Goal: Information Seeking & Learning: Learn about a topic

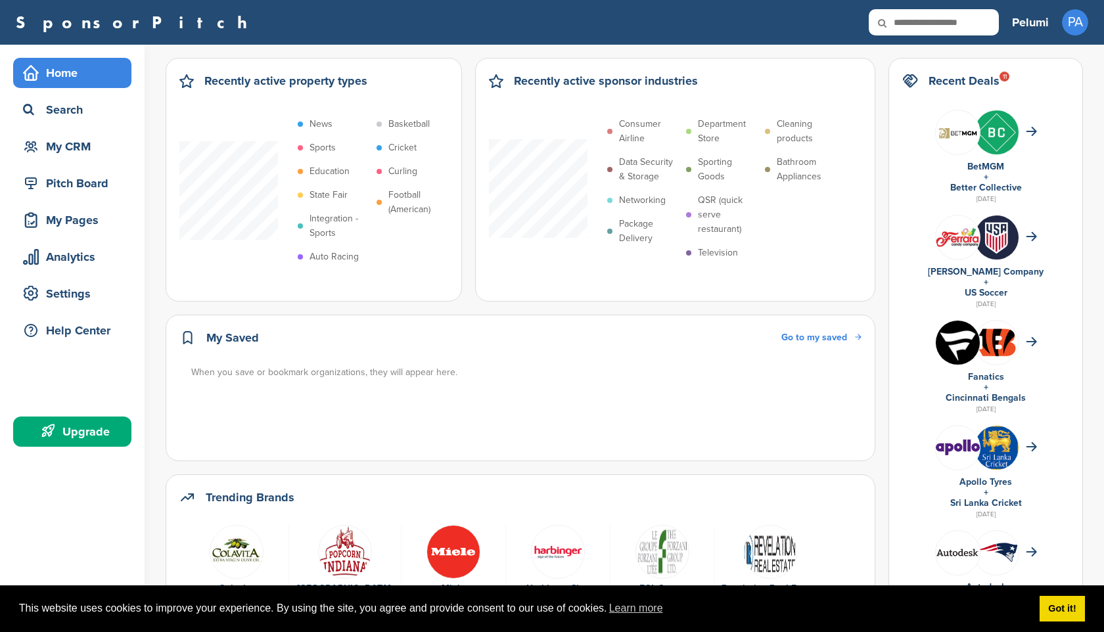
click at [903, 28] on icon at bounding box center [891, 23] width 45 height 28
click at [907, 22] on icon at bounding box center [891, 23] width 45 height 28
click at [907, 14] on icon at bounding box center [891, 23] width 45 height 28
click at [919, 21] on input "text" at bounding box center [934, 22] width 130 height 26
type input "***"
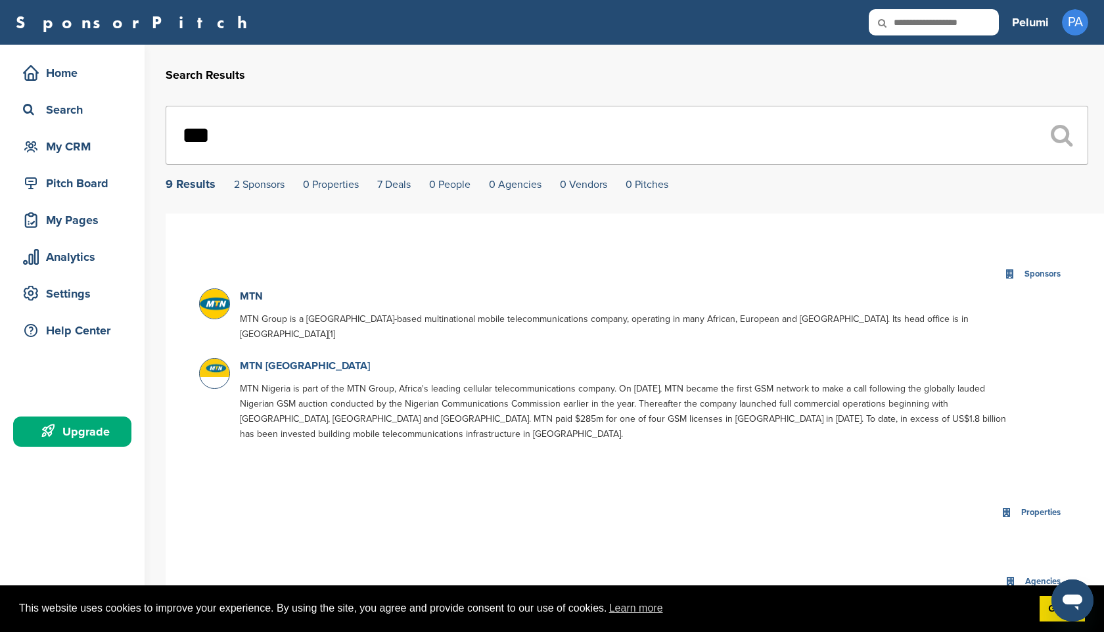
click at [272, 359] on link "MTN [GEOGRAPHIC_DATA]" at bounding box center [305, 365] width 130 height 13
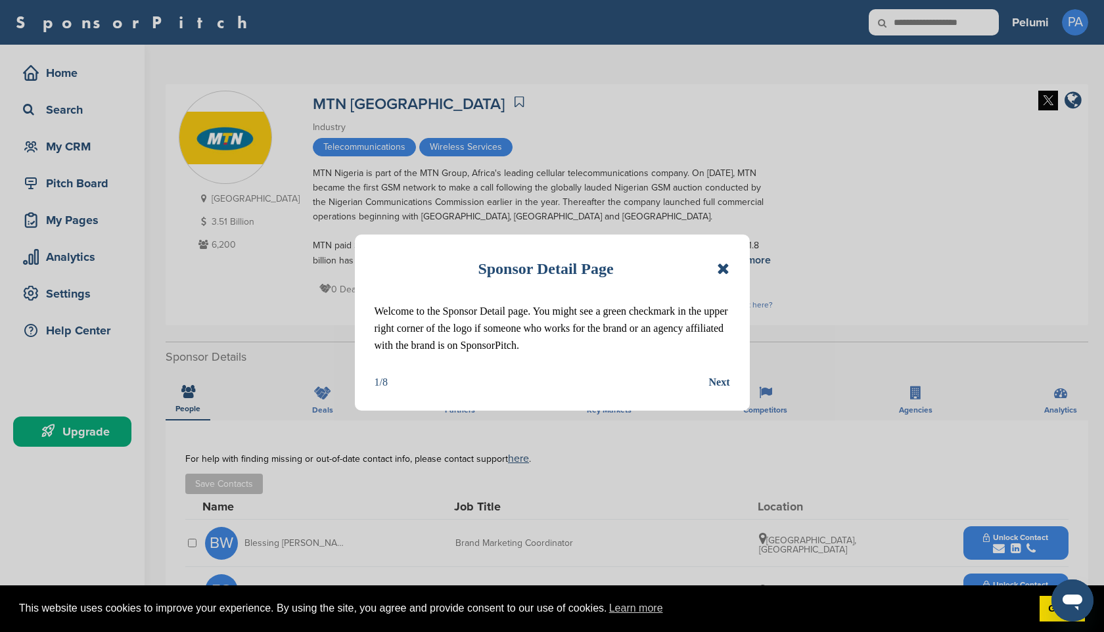
click at [727, 268] on icon at bounding box center [723, 269] width 12 height 16
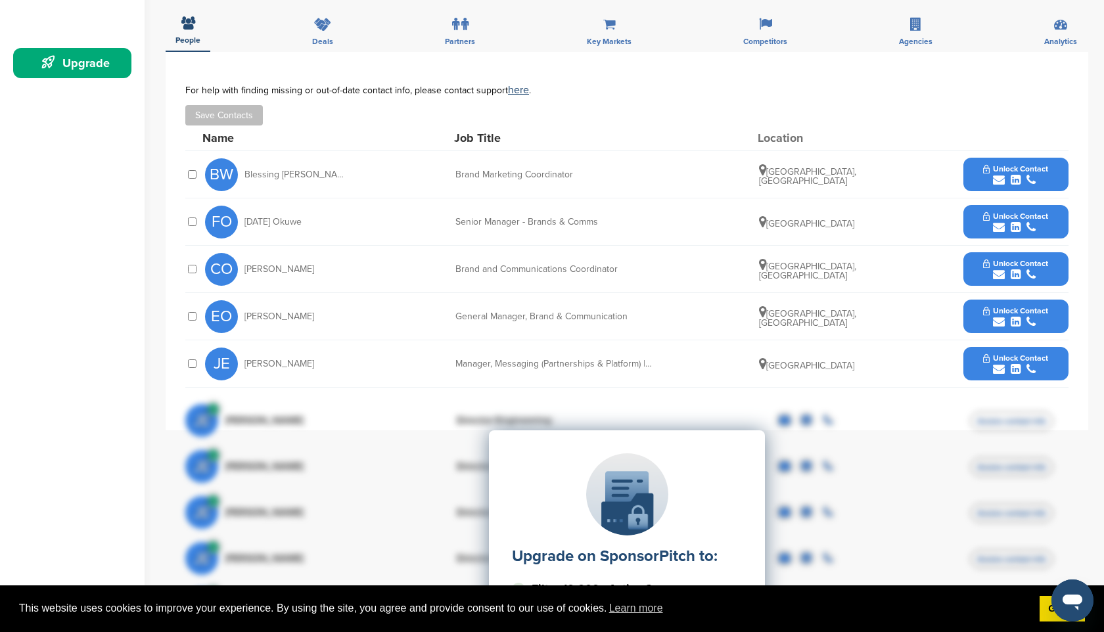
scroll to position [369, 0]
click at [266, 181] on div "BW Blessing Woghiren" at bounding box center [277, 174] width 145 height 33
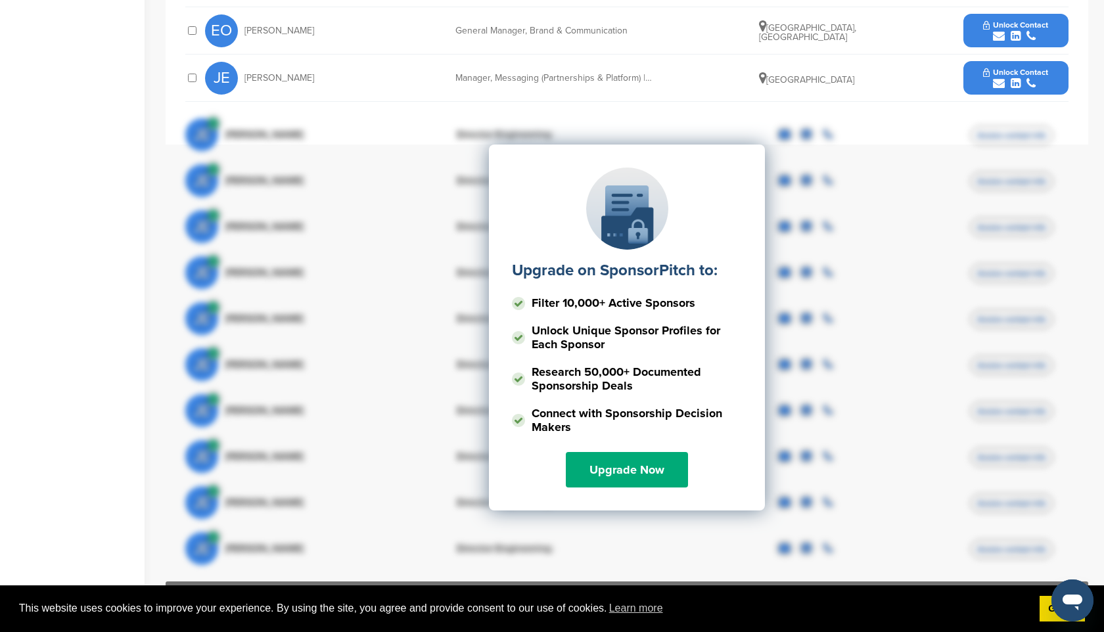
scroll to position [659, 0]
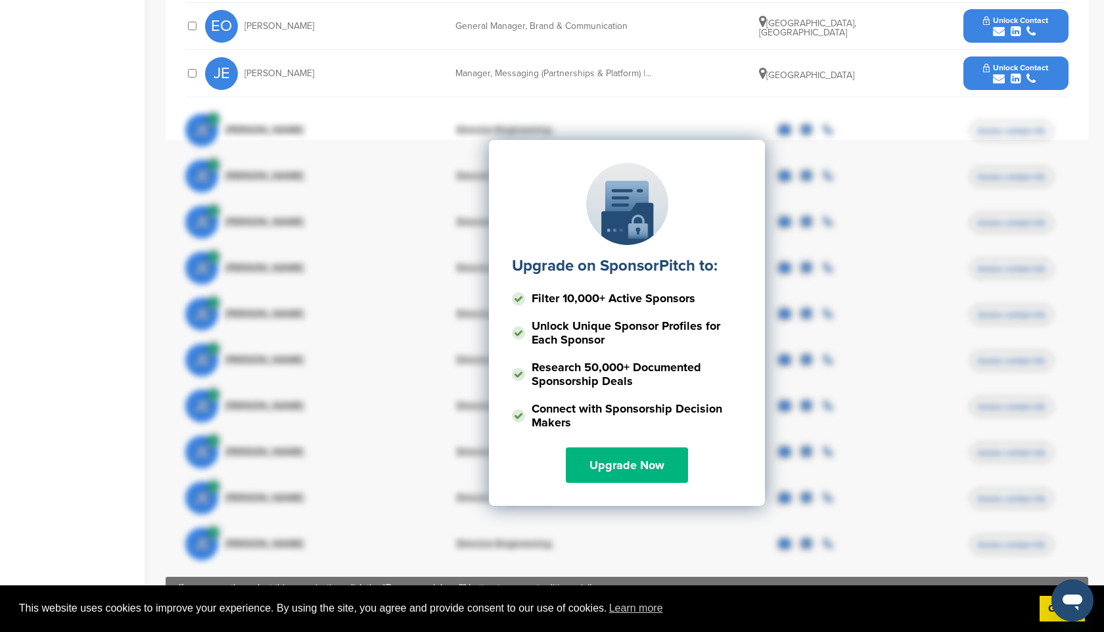
click at [639, 479] on link "Upgrade Now" at bounding box center [627, 464] width 122 height 35
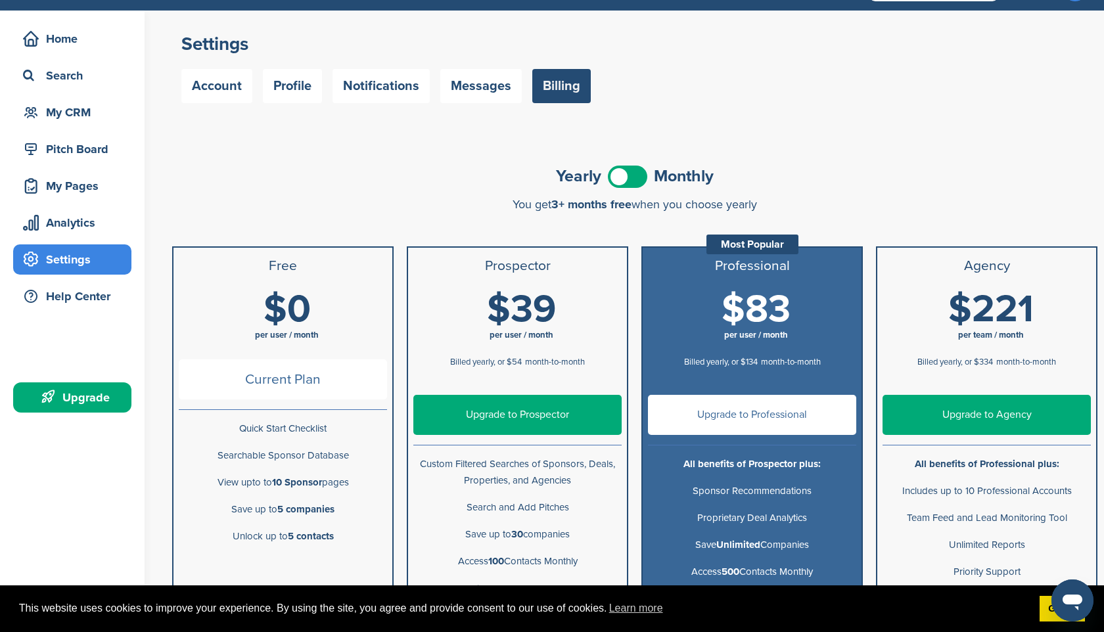
scroll to position [38, 0]
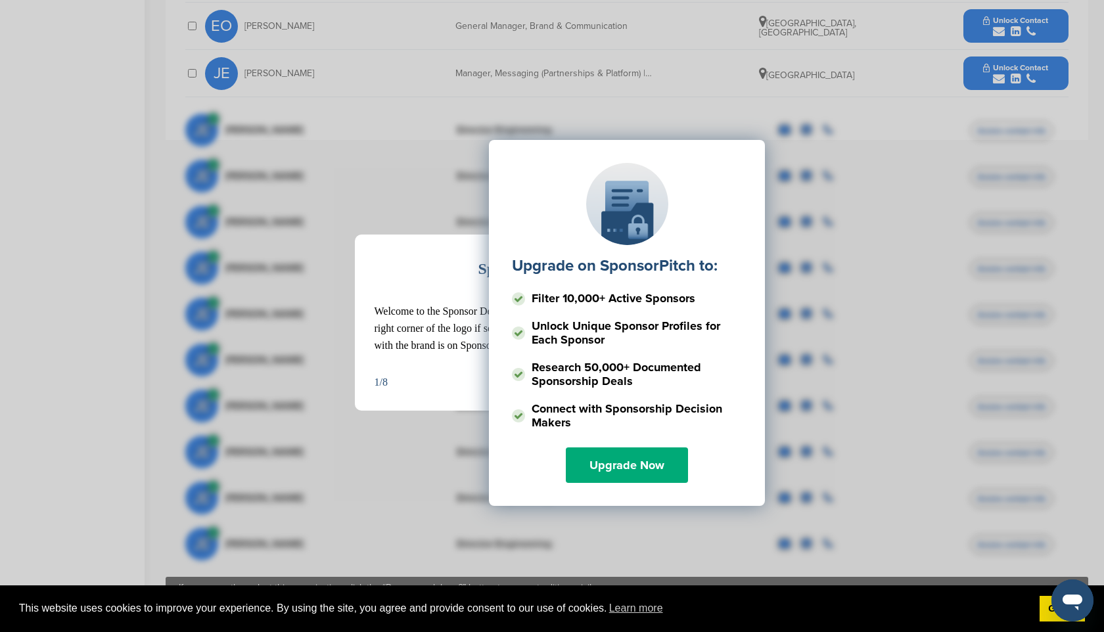
click at [288, 471] on div "Sponsor Detail Page Welcome to the Sponsor Detail page. You might see a green c…" at bounding box center [552, 316] width 1104 height 632
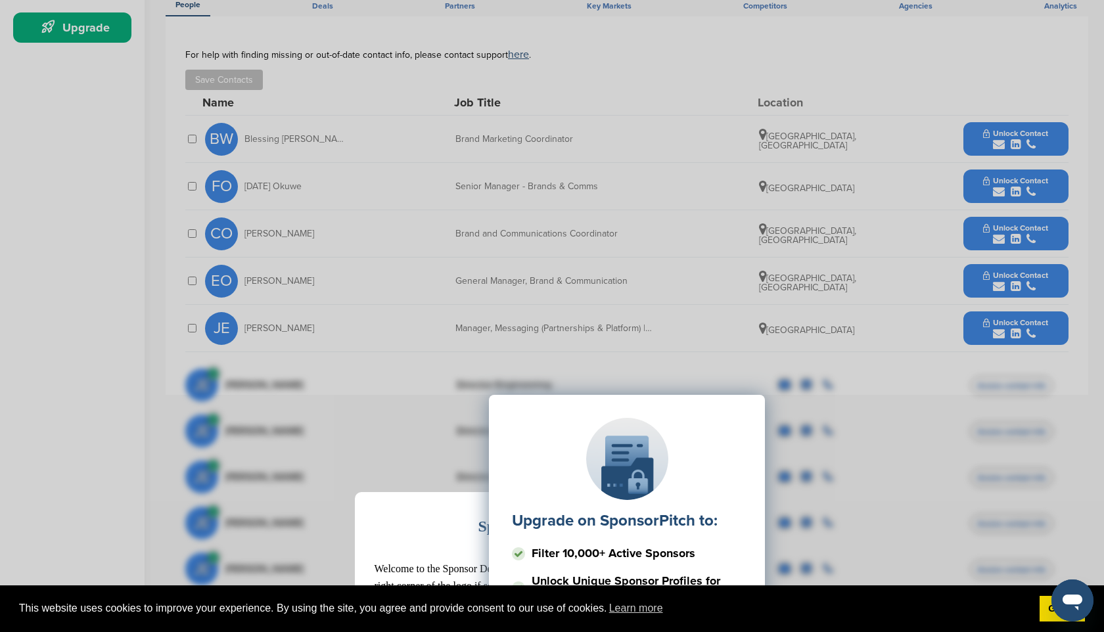
scroll to position [401, 0]
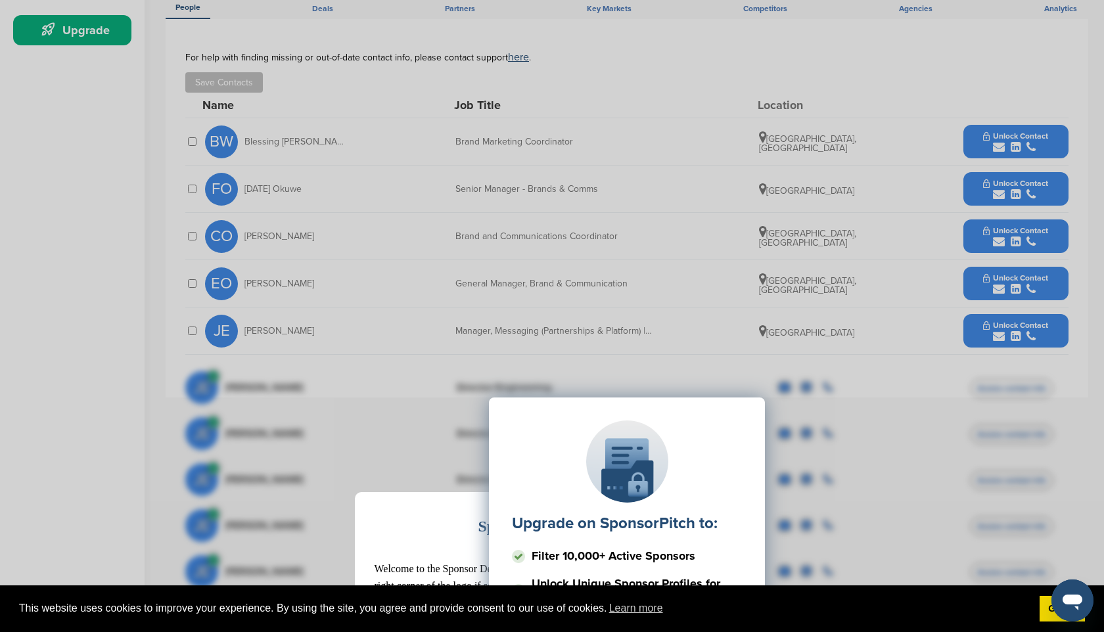
click at [1009, 133] on div "Sponsor Detail Page Welcome to the Sponsor Detail page. You might see a green c…" at bounding box center [552, 316] width 1104 height 632
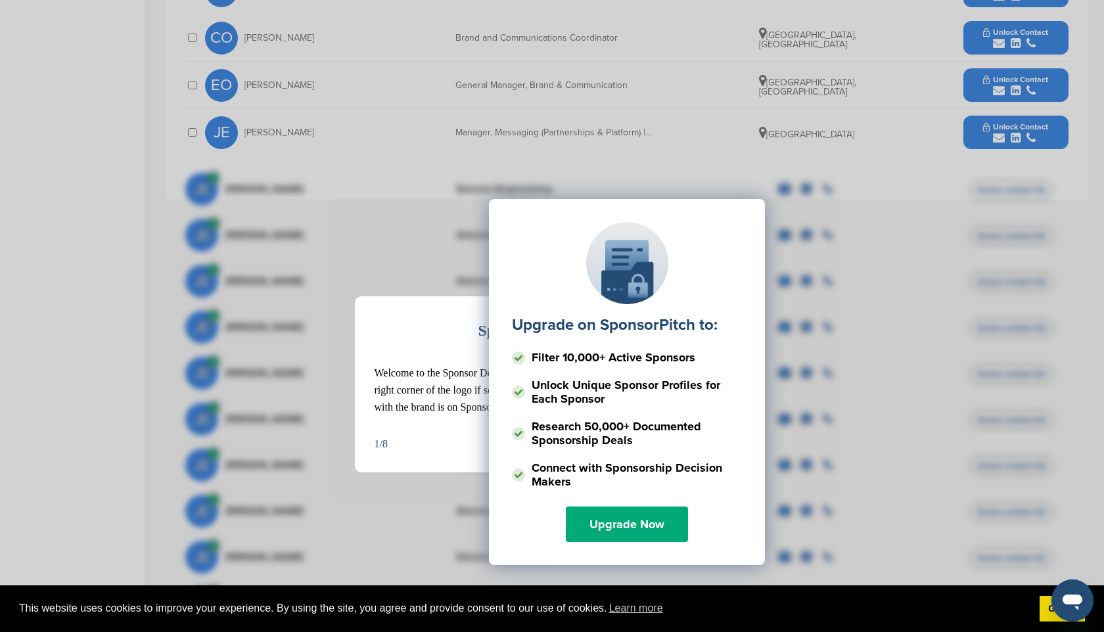
scroll to position [607, 0]
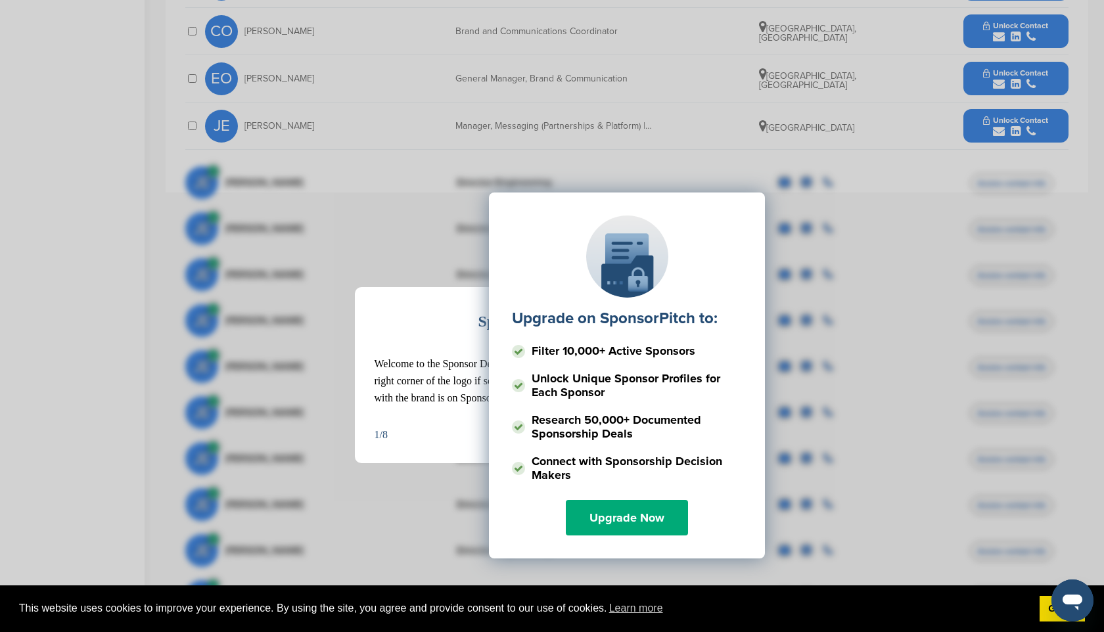
click at [421, 258] on div "Upgrade on SponsorPitch to: Filter 10,000+ Active Sponsors Unlock Unique Sponso…" at bounding box center [626, 324] width 883 height 329
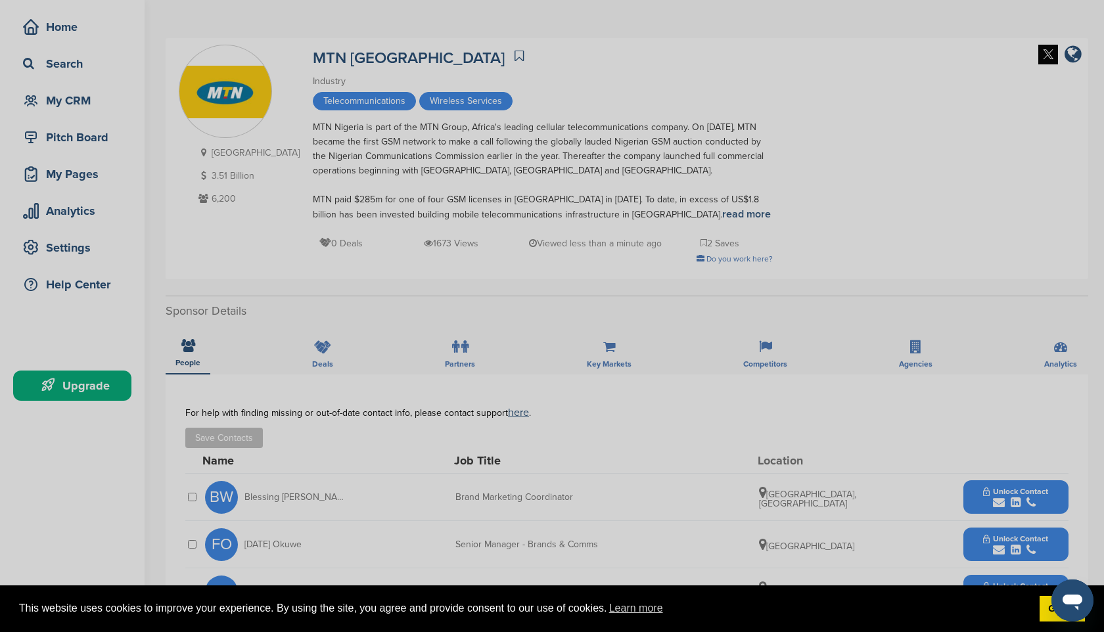
scroll to position [0, 0]
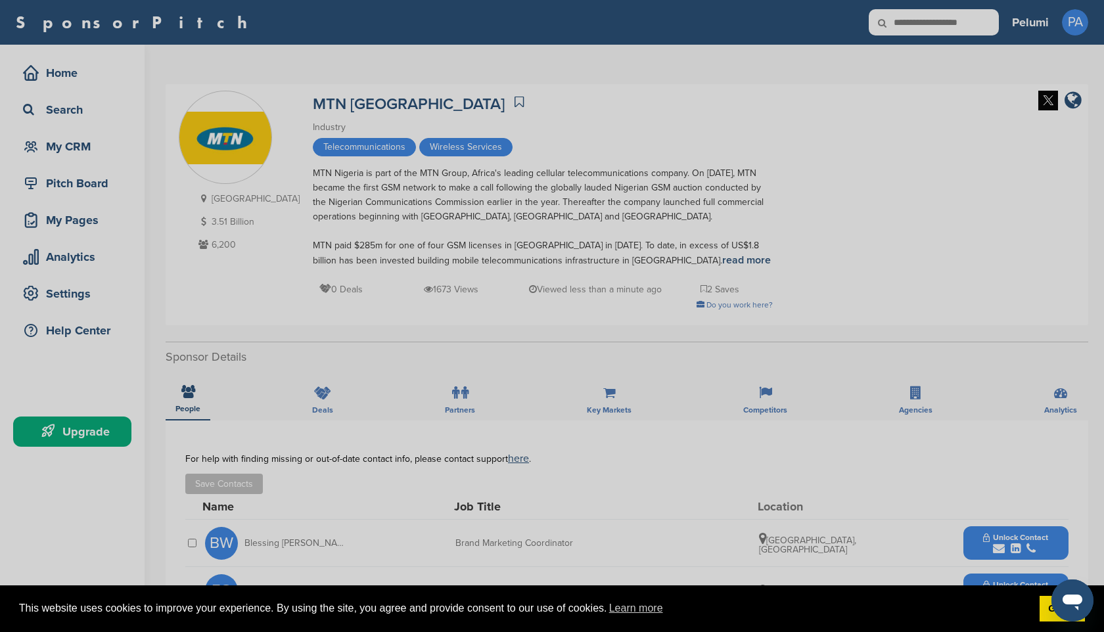
click at [416, 162] on div "Sponsor Detail Page Welcome to the Sponsor Detail page. You might see a green c…" at bounding box center [552, 316] width 1104 height 632
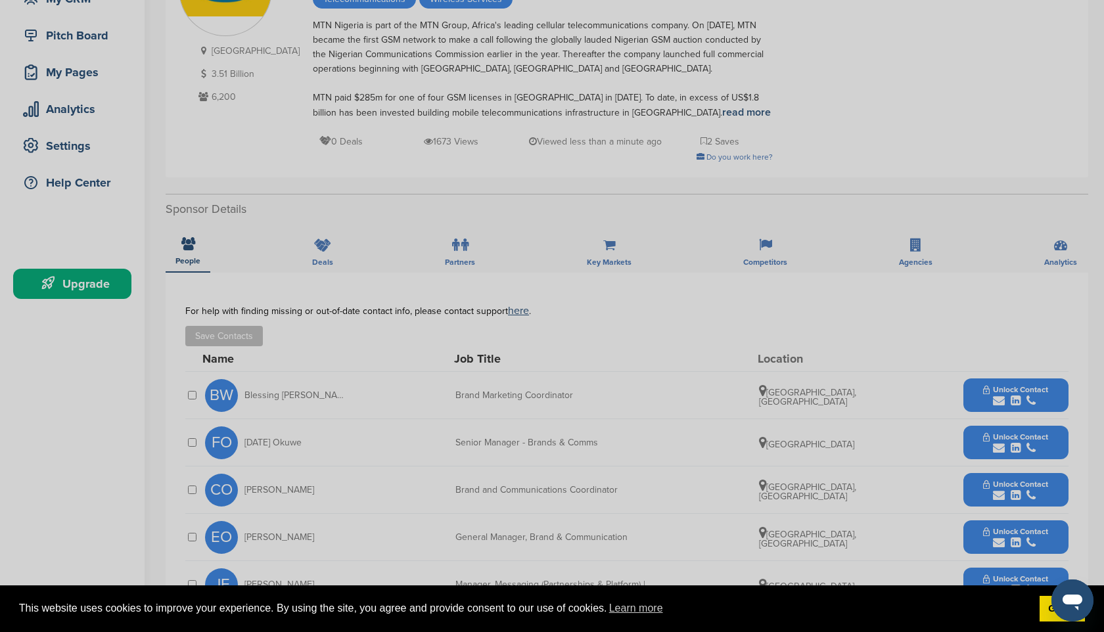
scroll to position [330, 0]
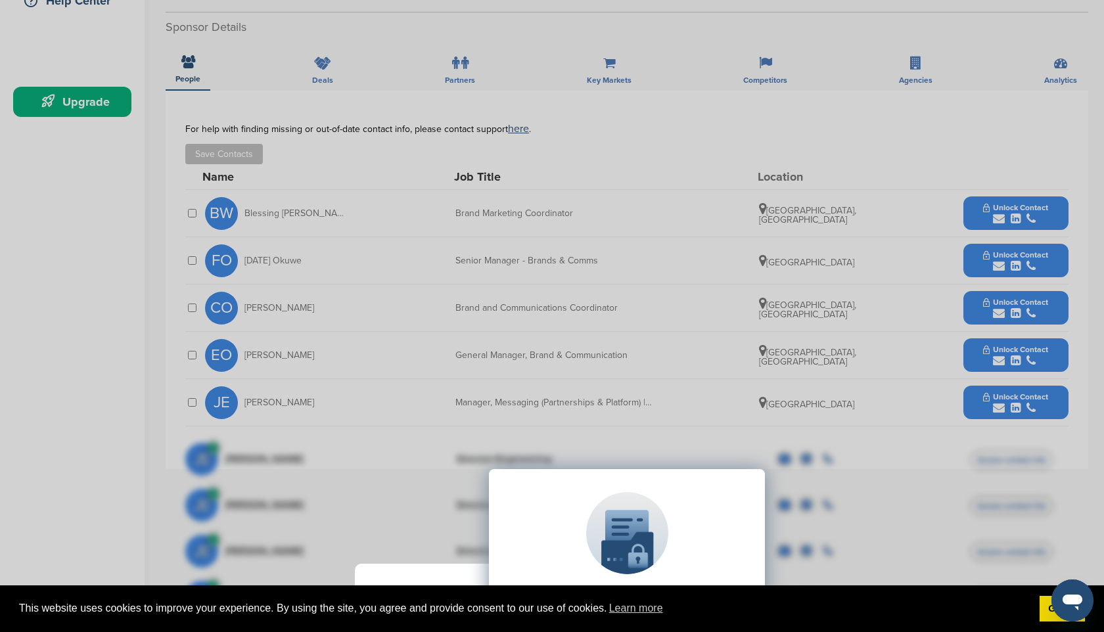
click at [988, 207] on div "Sponsor Detail Page Welcome to the Sponsor Detail page. You might see a green c…" at bounding box center [552, 316] width 1104 height 632
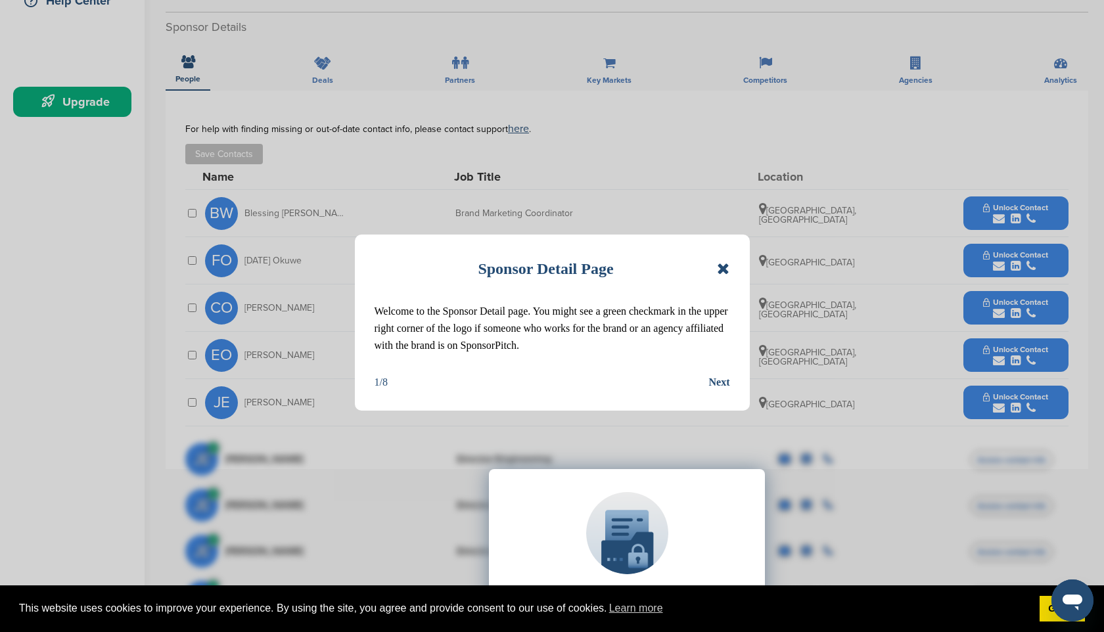
click at [723, 380] on div "Next" at bounding box center [719, 382] width 21 height 17
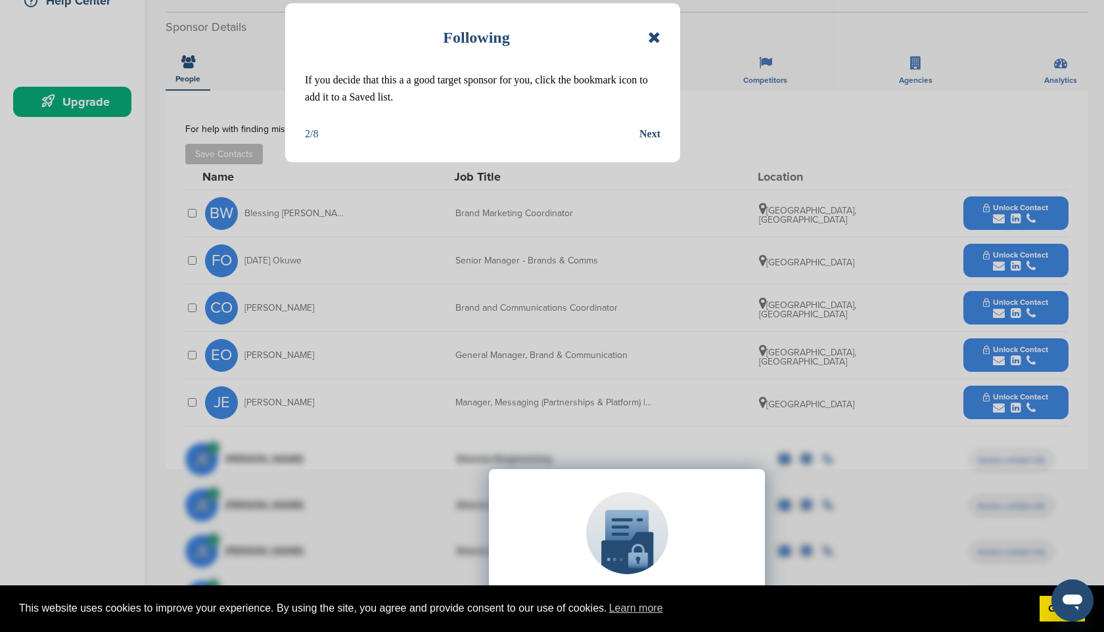
click at [647, 138] on div "Next" at bounding box center [649, 134] width 21 height 17
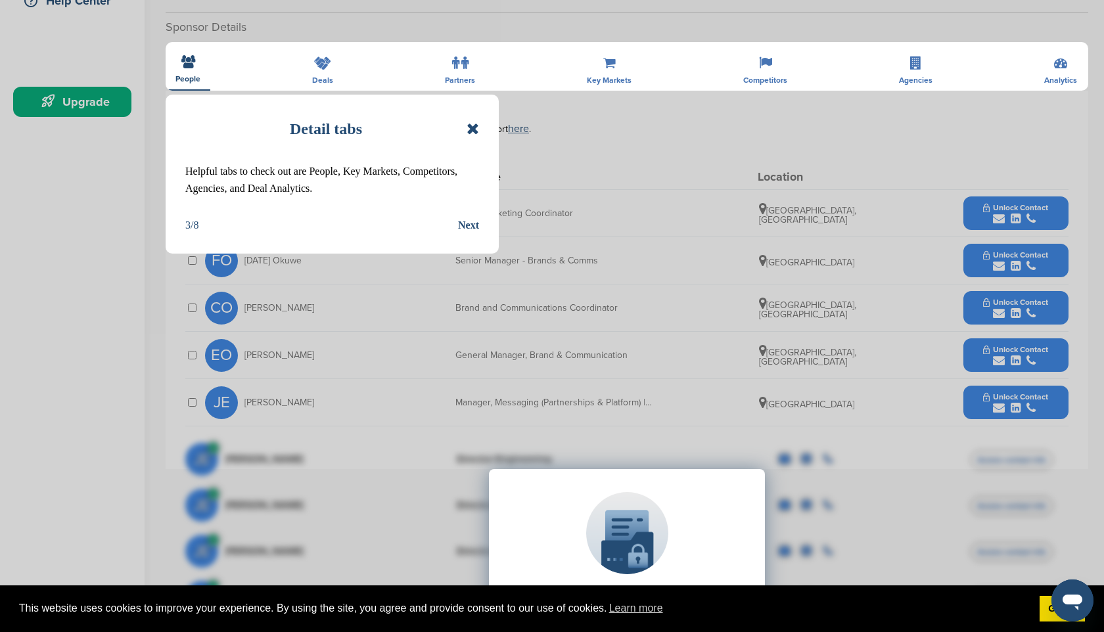
click at [647, 138] on div "Detail tabs Helpful tabs to check out are People, Key Markets, Competitors, Age…" at bounding box center [552, 316] width 1104 height 632
click at [490, 230] on div "Detail tabs Helpful tabs to check out are People, Key Markets, Competitors, Age…" at bounding box center [332, 174] width 333 height 159
click at [472, 227] on div "Next" at bounding box center [468, 225] width 21 height 17
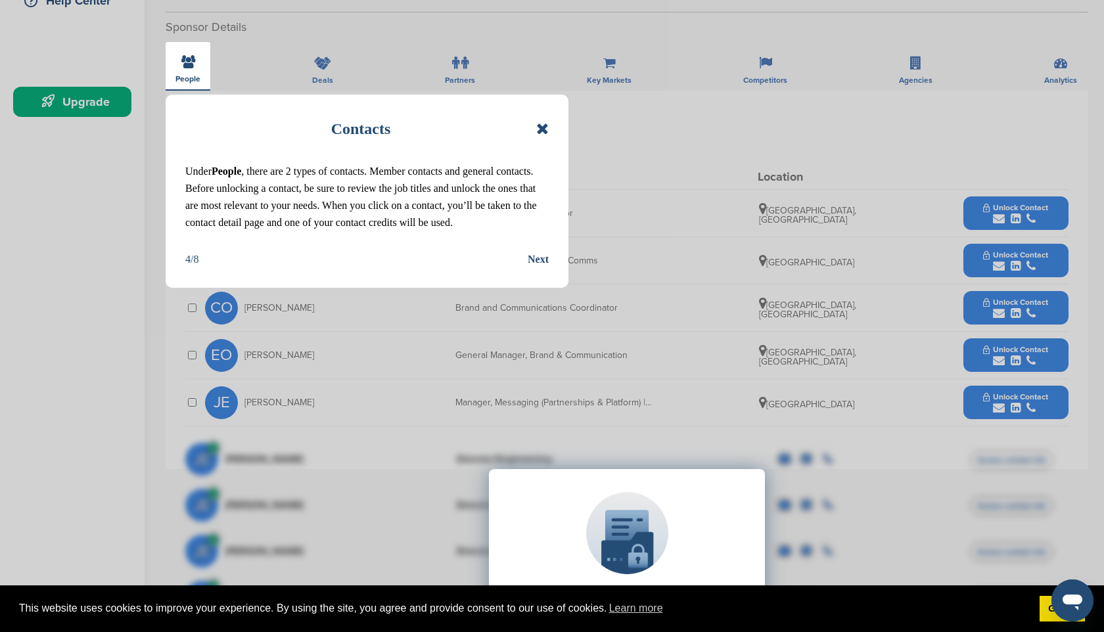
click at [538, 268] on div "Next" at bounding box center [538, 259] width 21 height 17
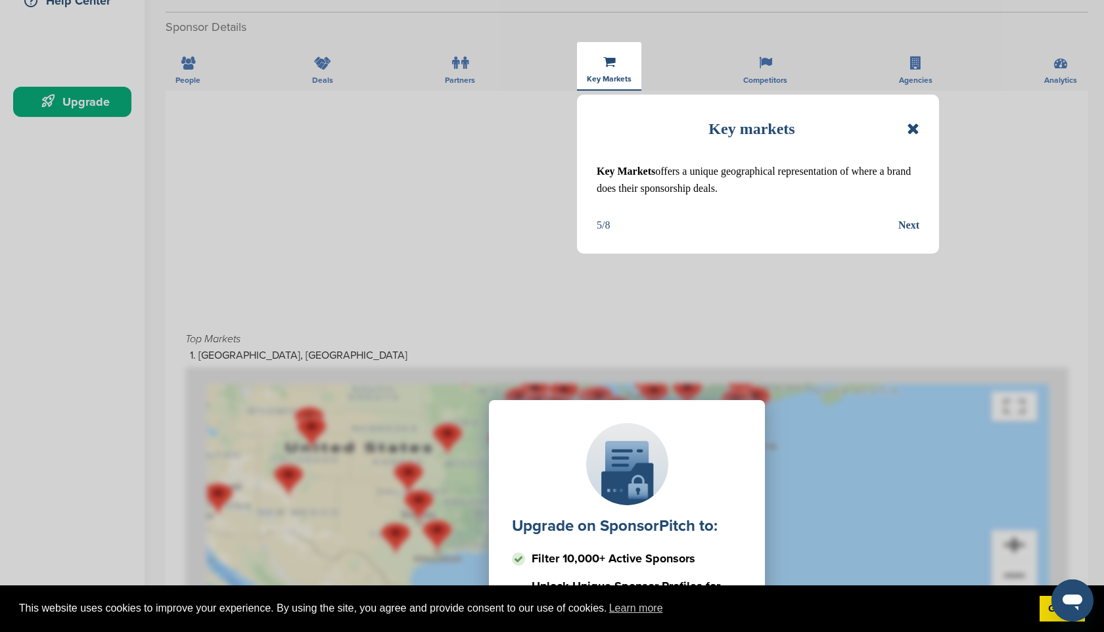
click at [906, 227] on div "Next" at bounding box center [908, 225] width 21 height 17
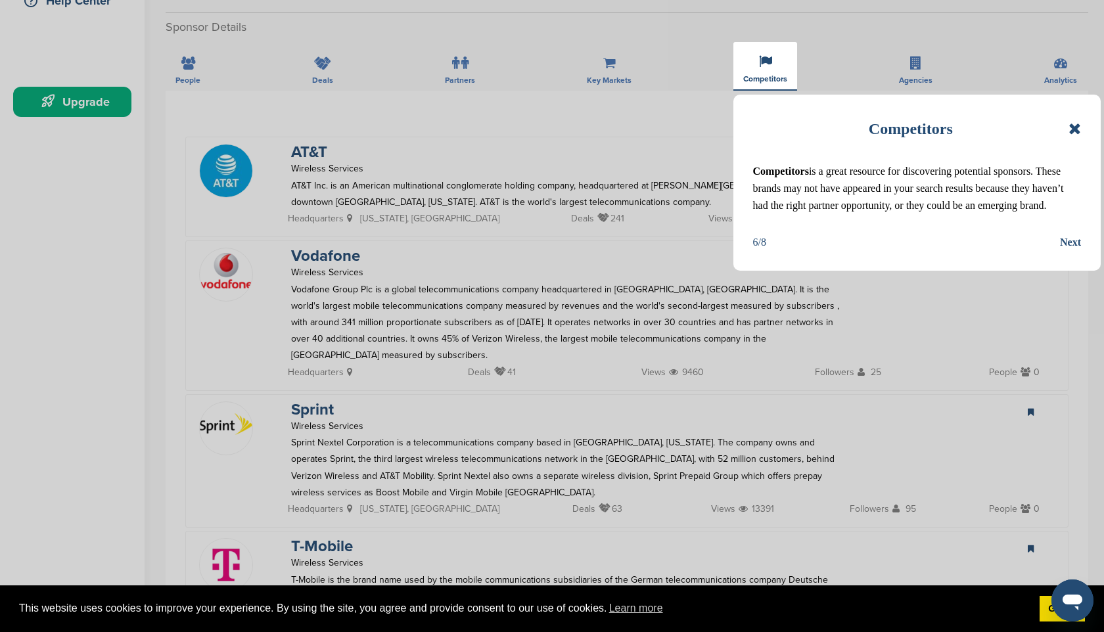
click at [1070, 251] on div "Next" at bounding box center [1070, 242] width 21 height 17
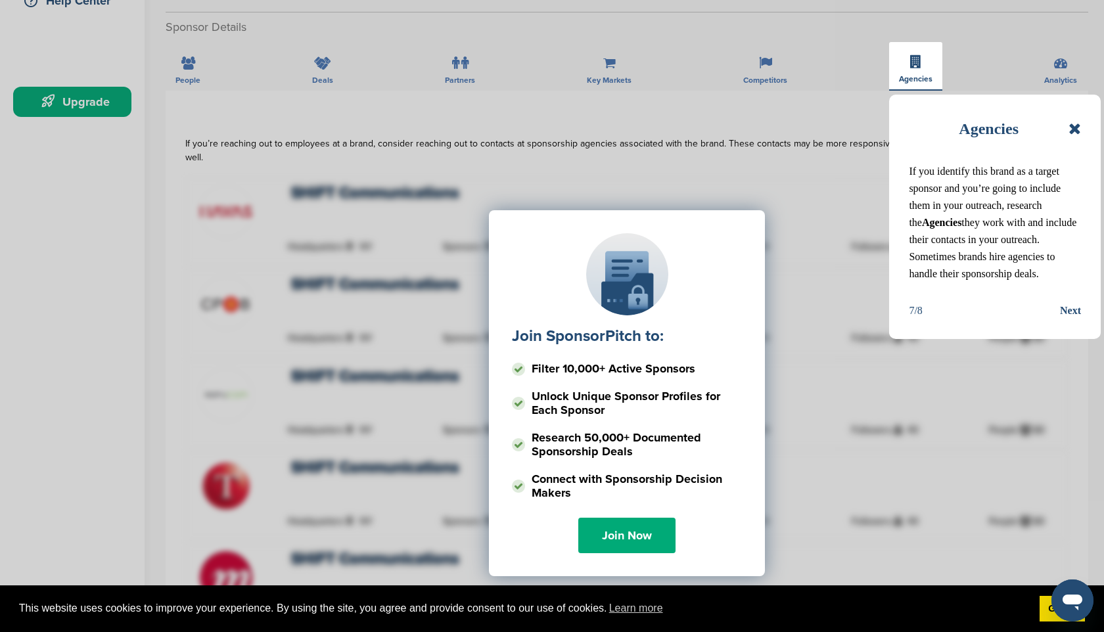
click at [1068, 323] on div "Join SponsorPitch to: Filter 10,000+ Active Sponsors Unlock Unique Sponsor Prof…" at bounding box center [626, 341] width 883 height 329
click at [1070, 319] on div "Next" at bounding box center [1070, 310] width 21 height 17
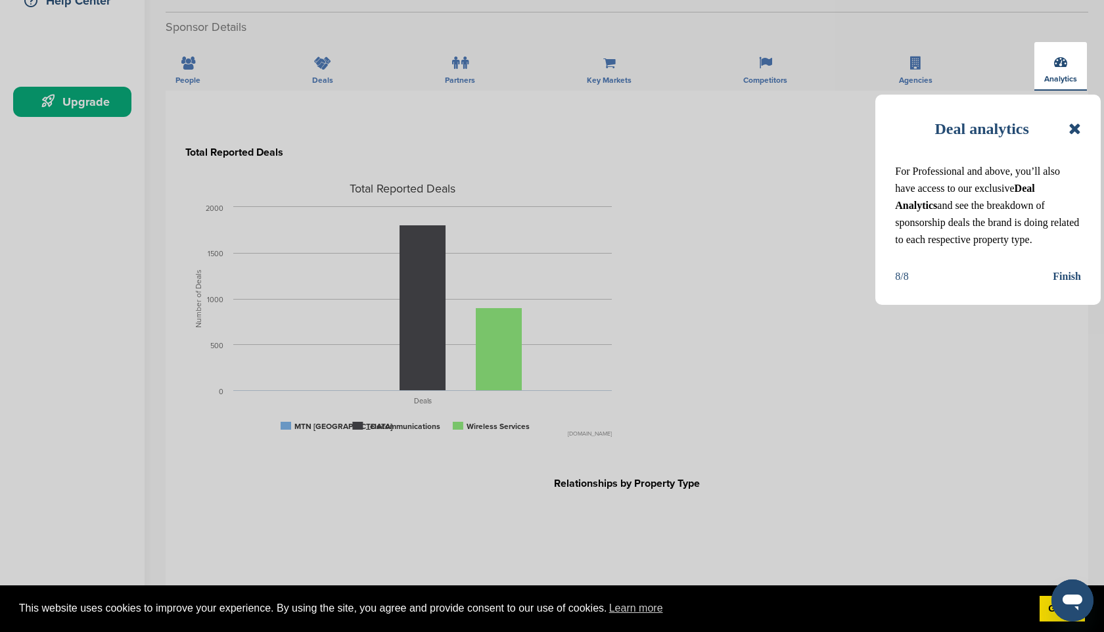
click at [1069, 285] on div "Finish" at bounding box center [1067, 276] width 28 height 17
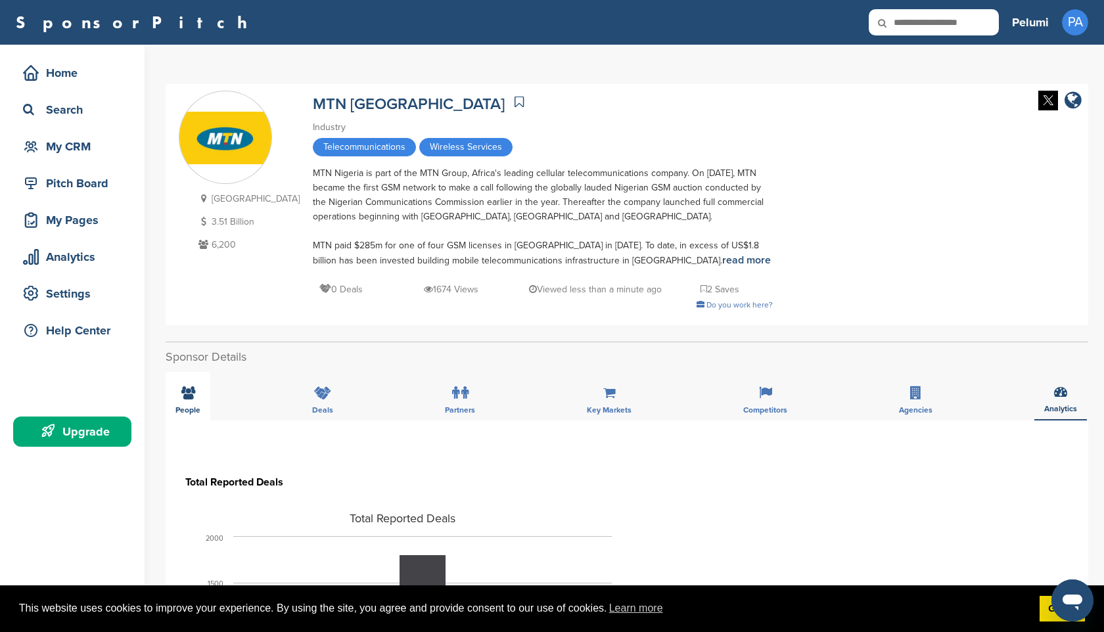
click at [197, 412] on span "People" at bounding box center [187, 410] width 25 height 8
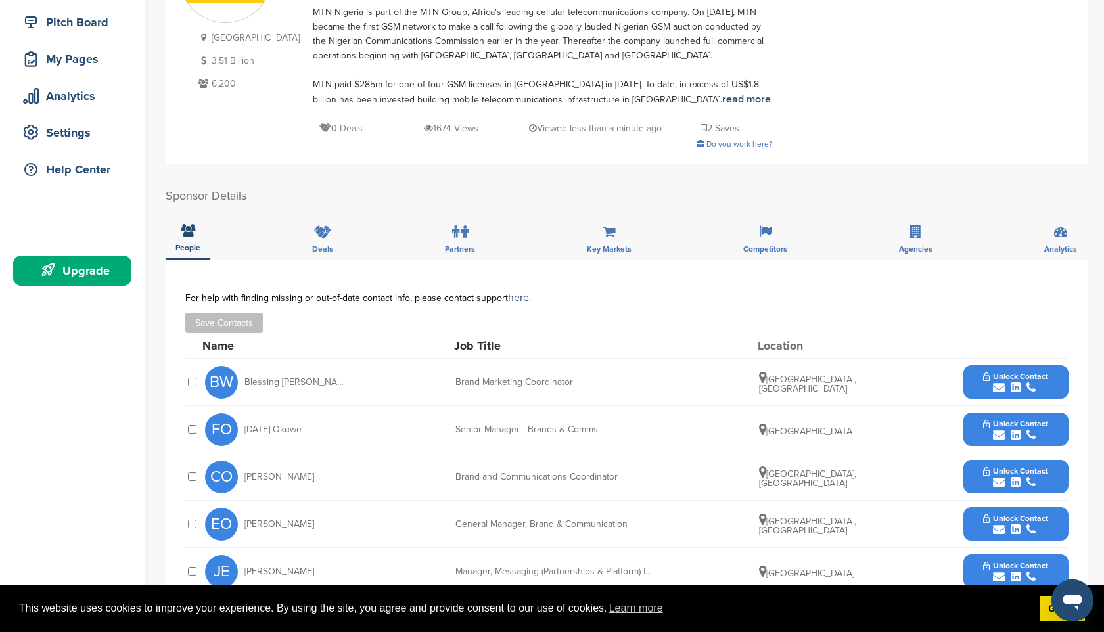
scroll to position [162, 0]
click at [1011, 380] on span "Unlock Contact" at bounding box center [1015, 375] width 65 height 9
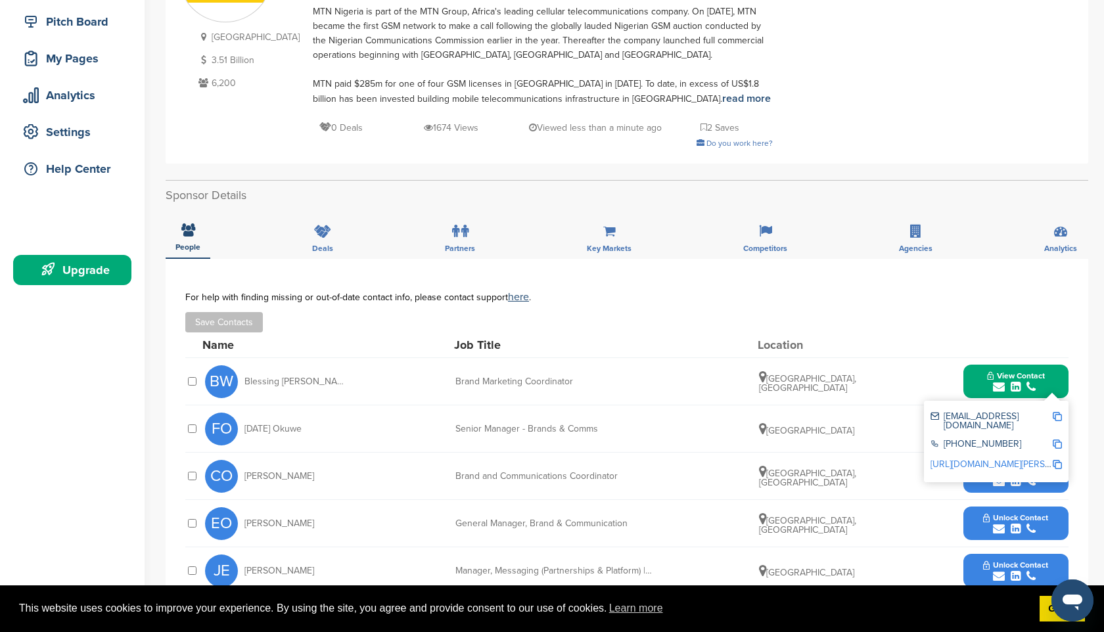
click at [1059, 418] on img at bounding box center [1057, 416] width 9 height 9
click at [855, 294] on div "For help with finding missing or out-of-date contact info, please contact suppo…" at bounding box center [626, 297] width 883 height 11
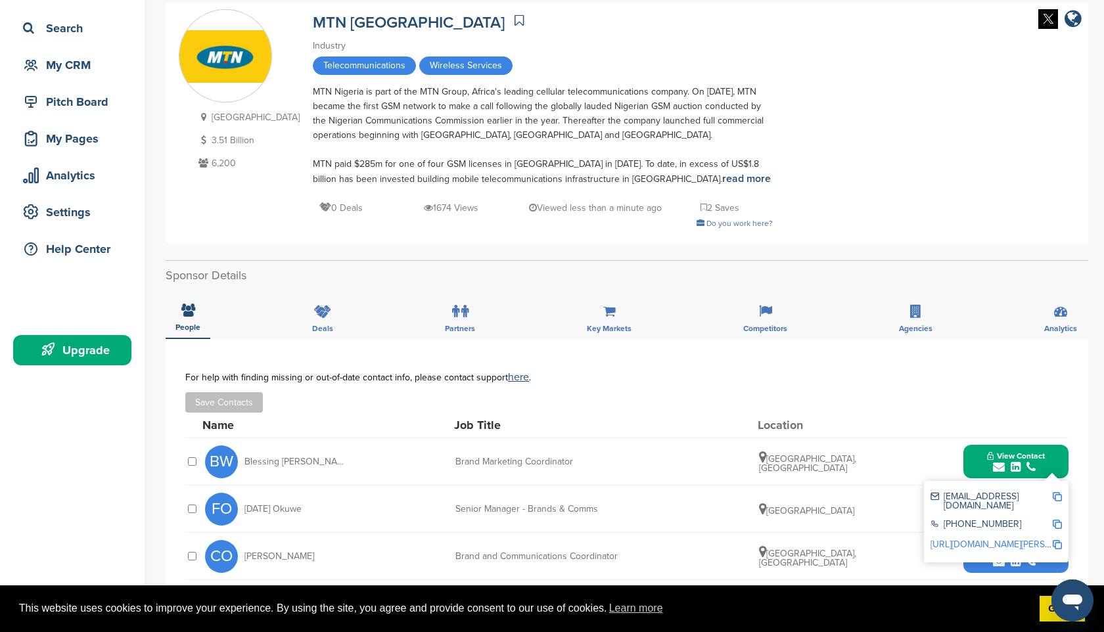
scroll to position [0, 0]
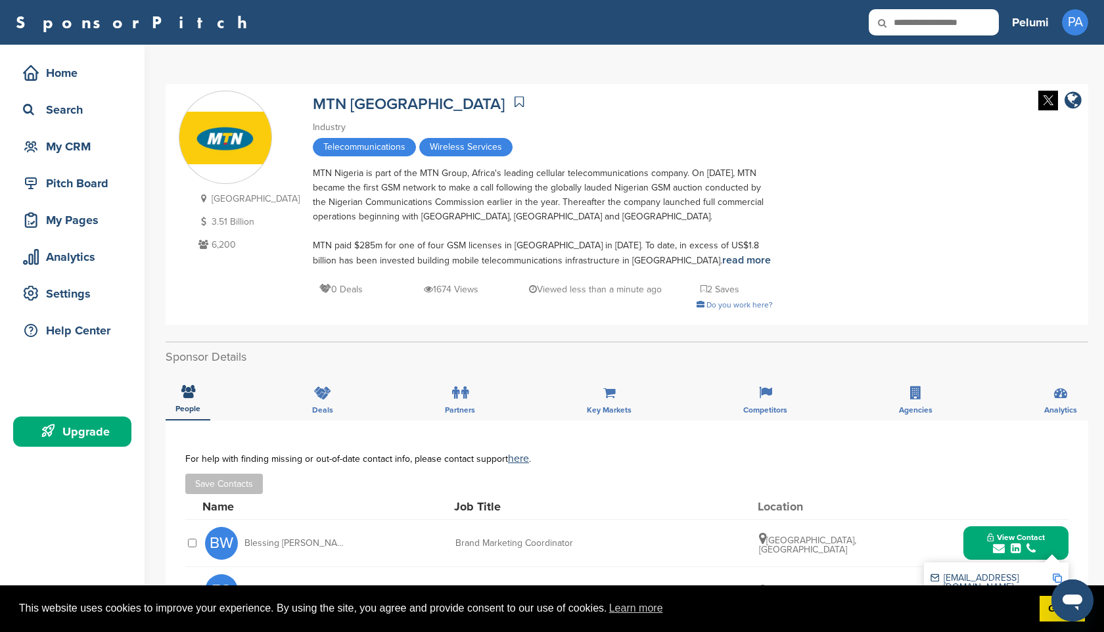
click at [940, 17] on input "text" at bounding box center [934, 22] width 130 height 26
type input "*****"
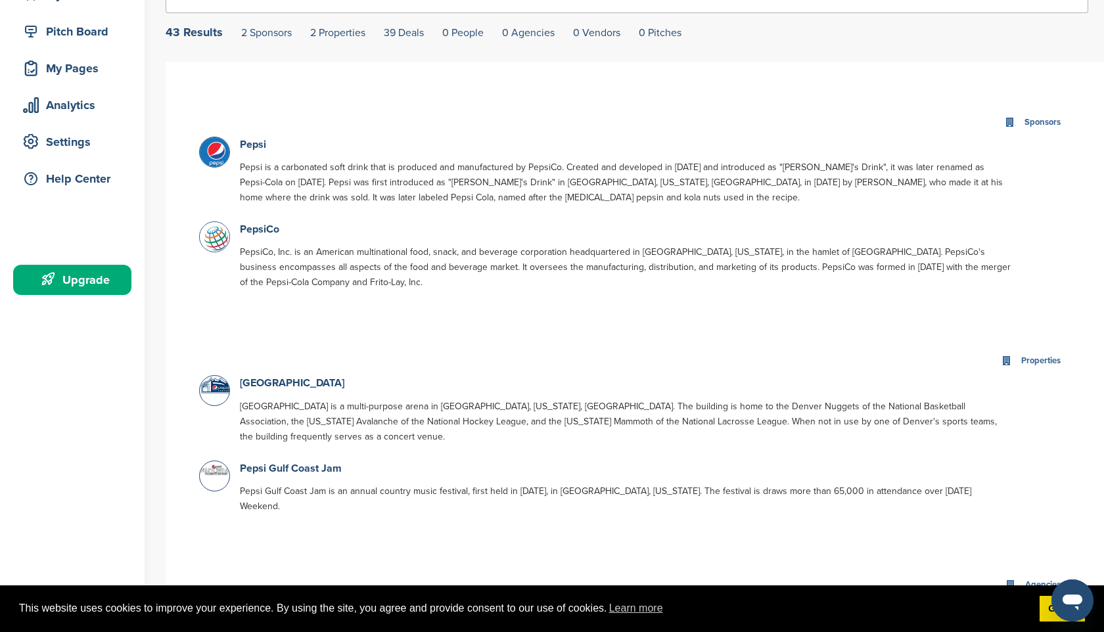
scroll to position [153, 0]
click at [256, 145] on link "Pepsi" at bounding box center [253, 143] width 26 height 13
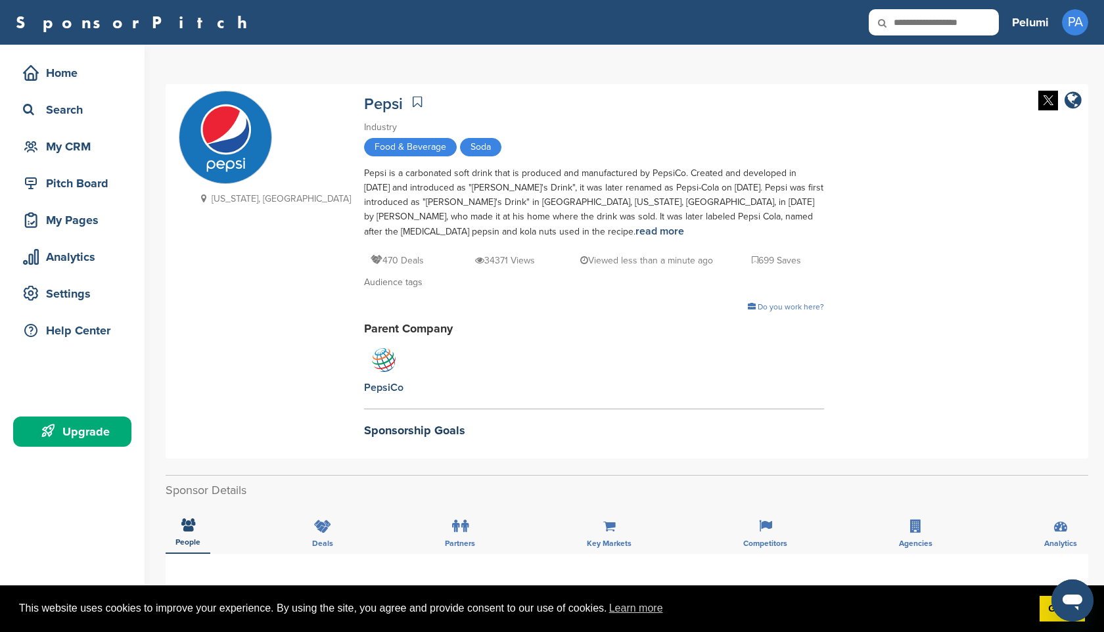
click at [925, 17] on input "text" at bounding box center [934, 22] width 130 height 26
type input "*******"
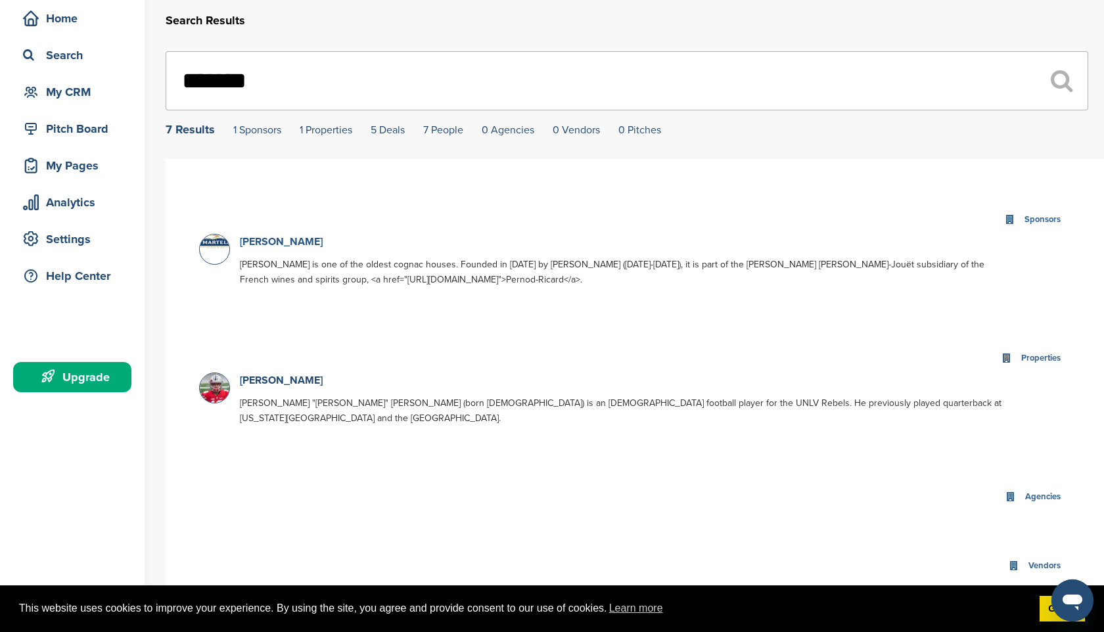
scroll to position [80, 0]
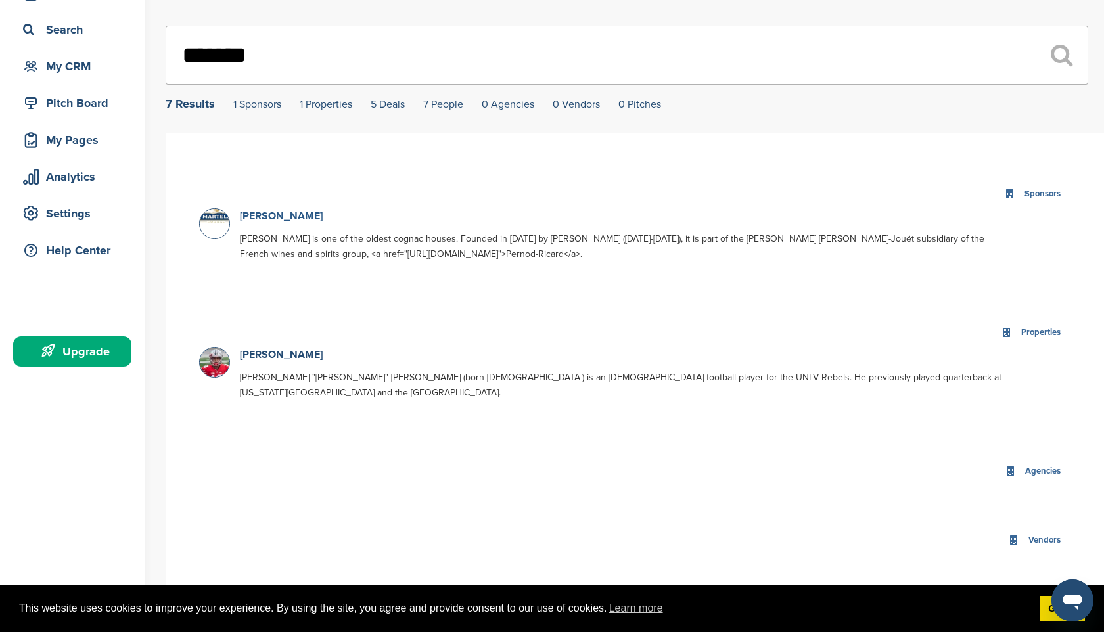
click at [252, 219] on link "[PERSON_NAME]" at bounding box center [281, 216] width 83 height 13
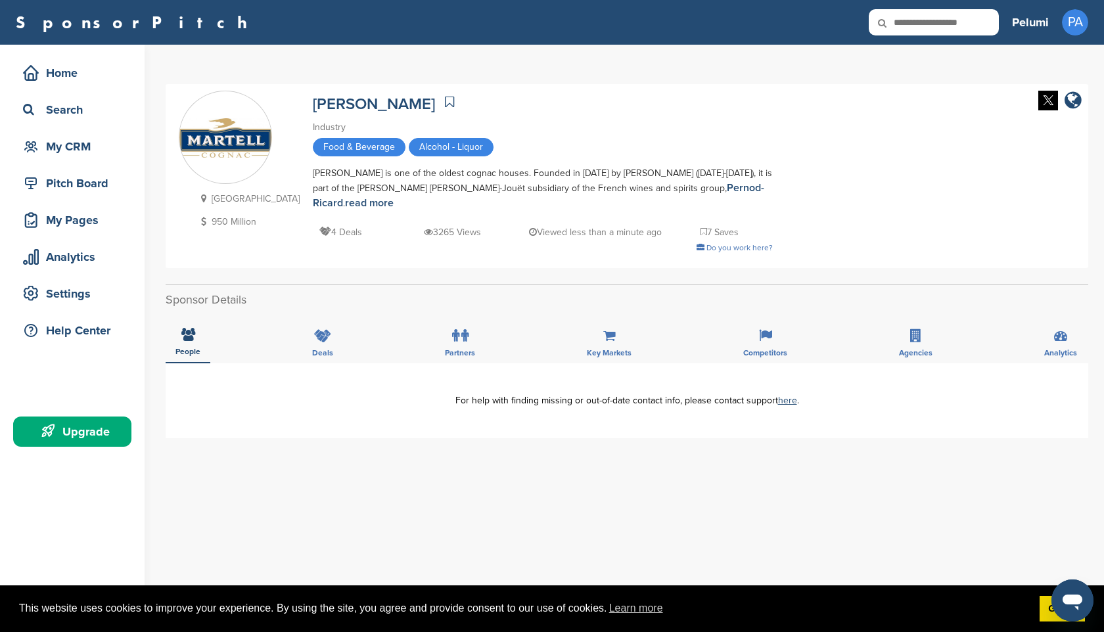
click at [910, 27] on icon at bounding box center [891, 23] width 45 height 28
click at [910, 26] on icon at bounding box center [891, 23] width 45 height 28
click at [920, 19] on input "text" at bounding box center [934, 22] width 130 height 26
type input "********"
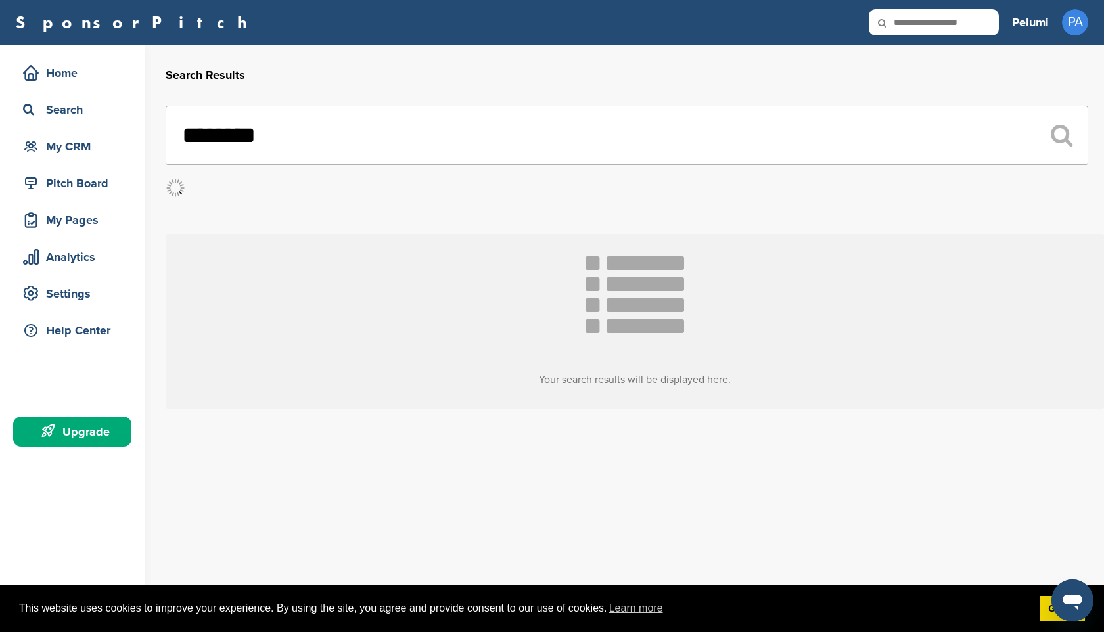
click at [915, 22] on input "text" at bounding box center [934, 22] width 130 height 26
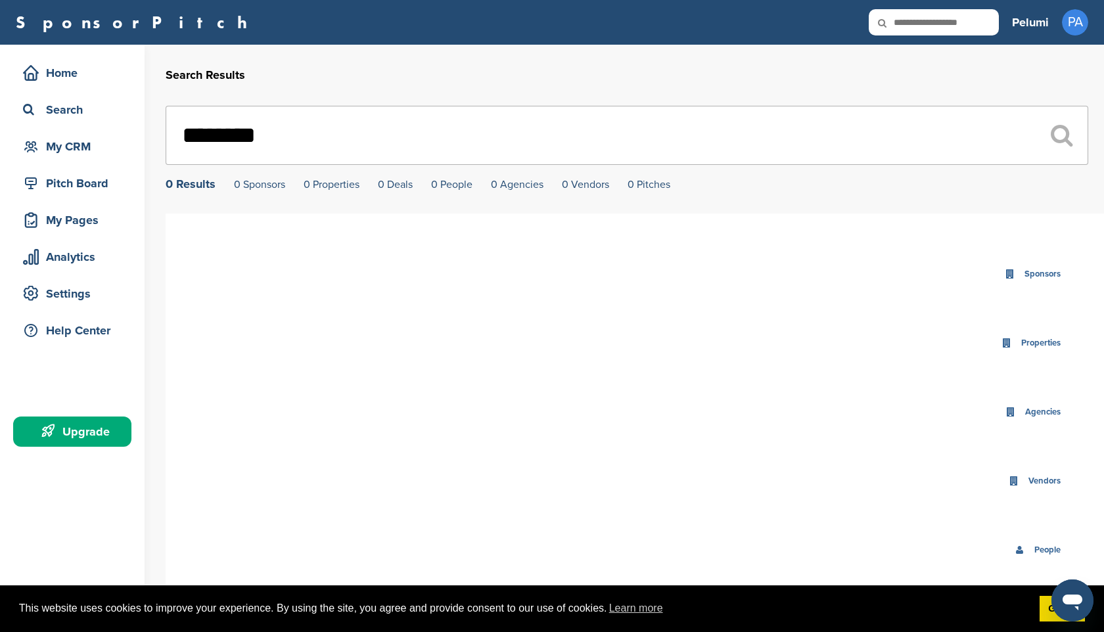
click at [927, 18] on input "text" at bounding box center [934, 22] width 130 height 26
type input "********"
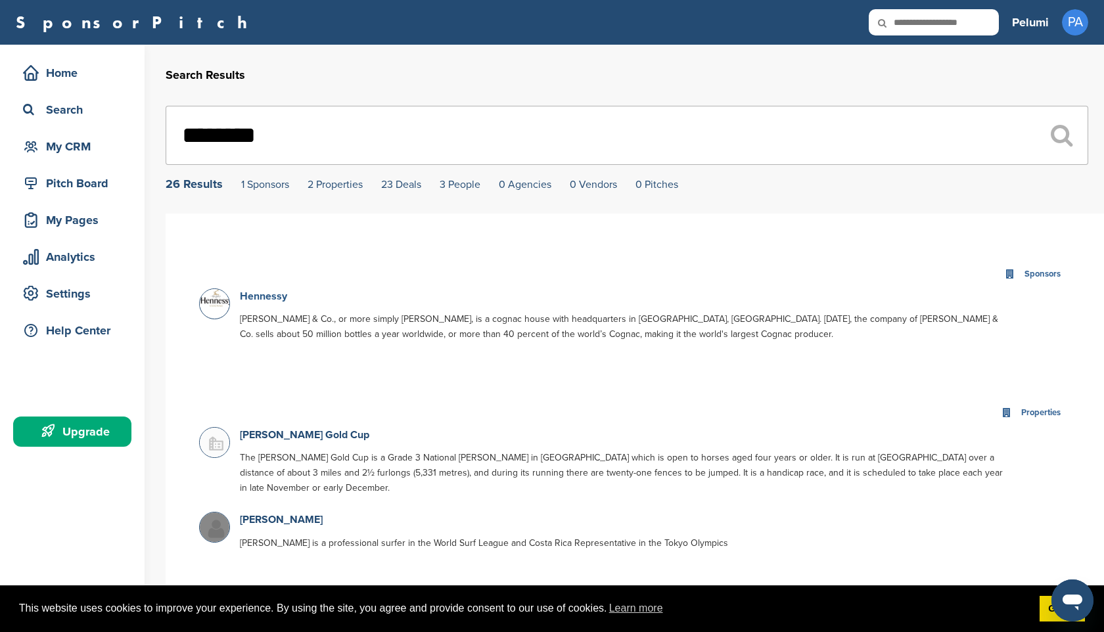
click at [269, 298] on link "Hennessy" at bounding box center [263, 296] width 47 height 13
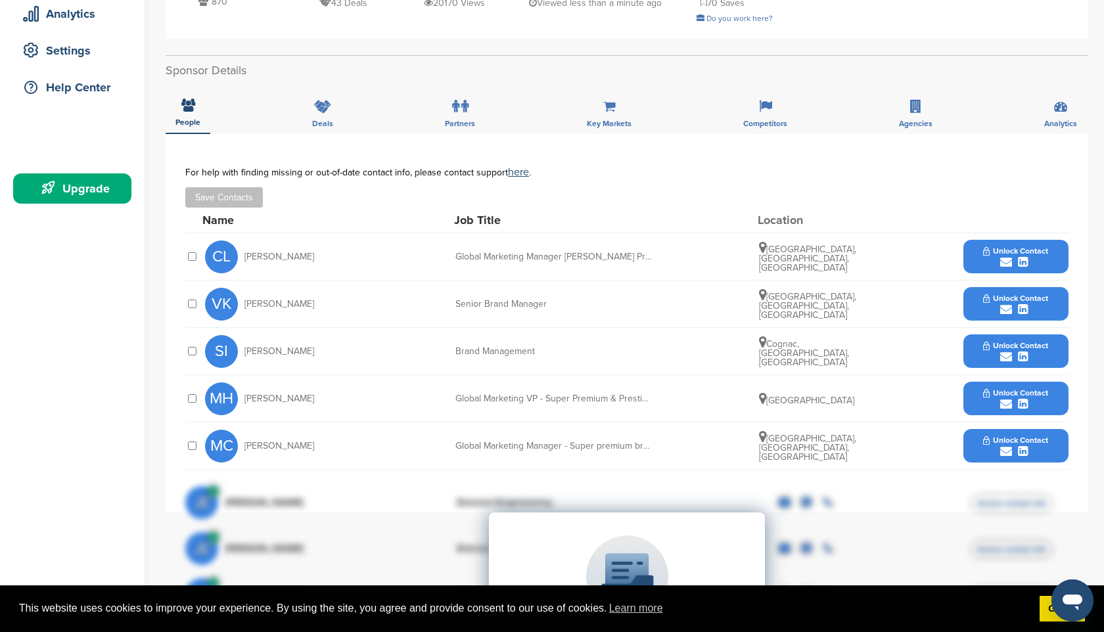
scroll to position [239, 0]
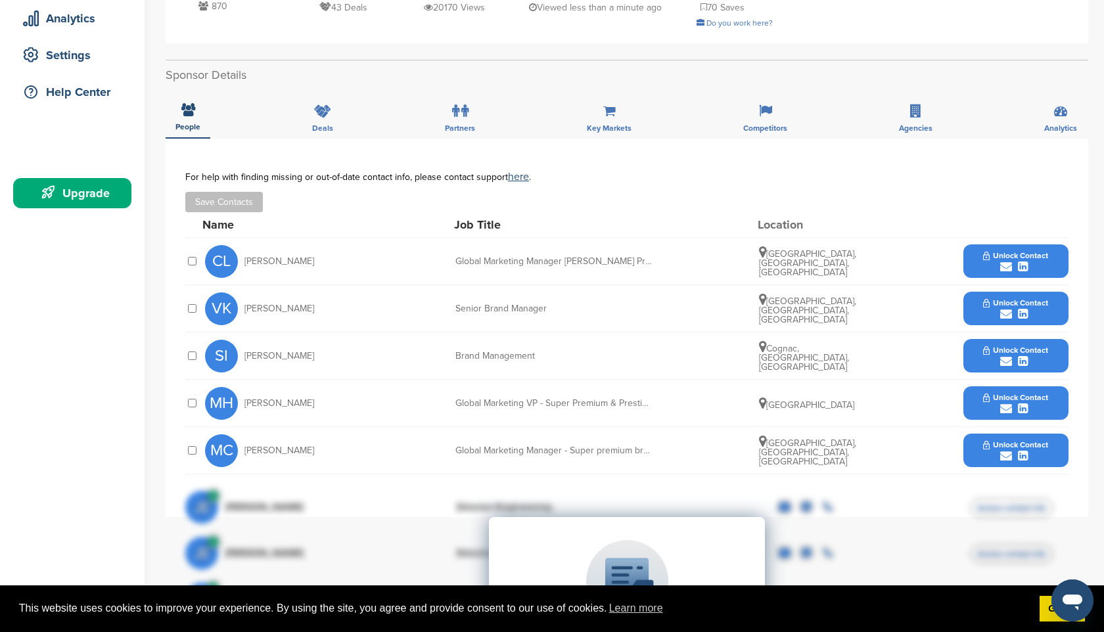
click at [1013, 261] on div "submit" at bounding box center [1015, 267] width 65 height 12
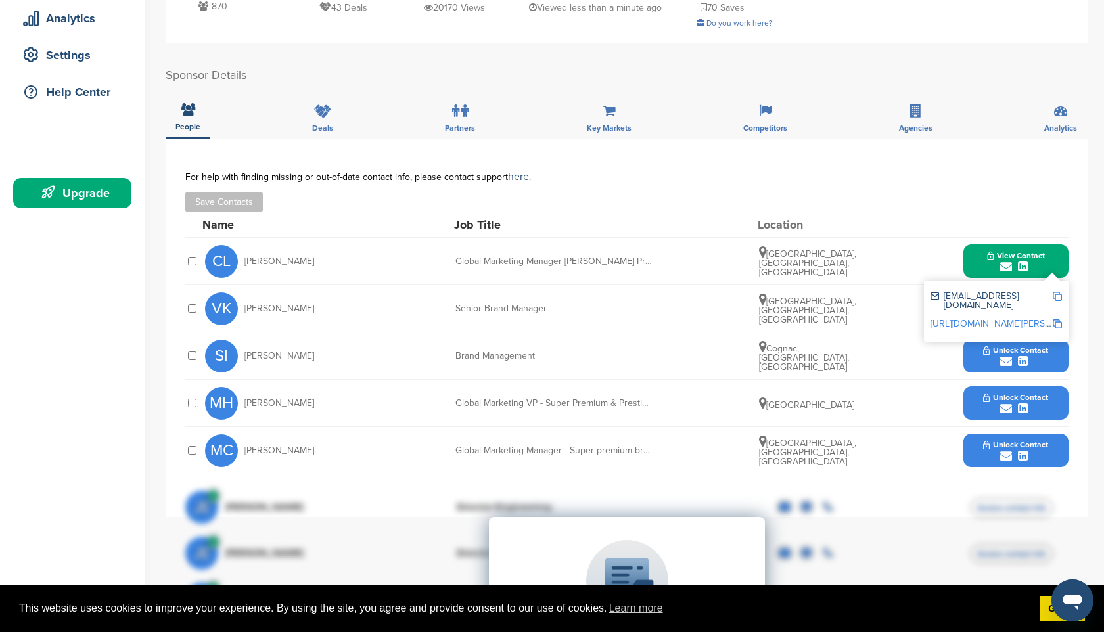
click at [1059, 292] on img at bounding box center [1057, 296] width 9 height 9
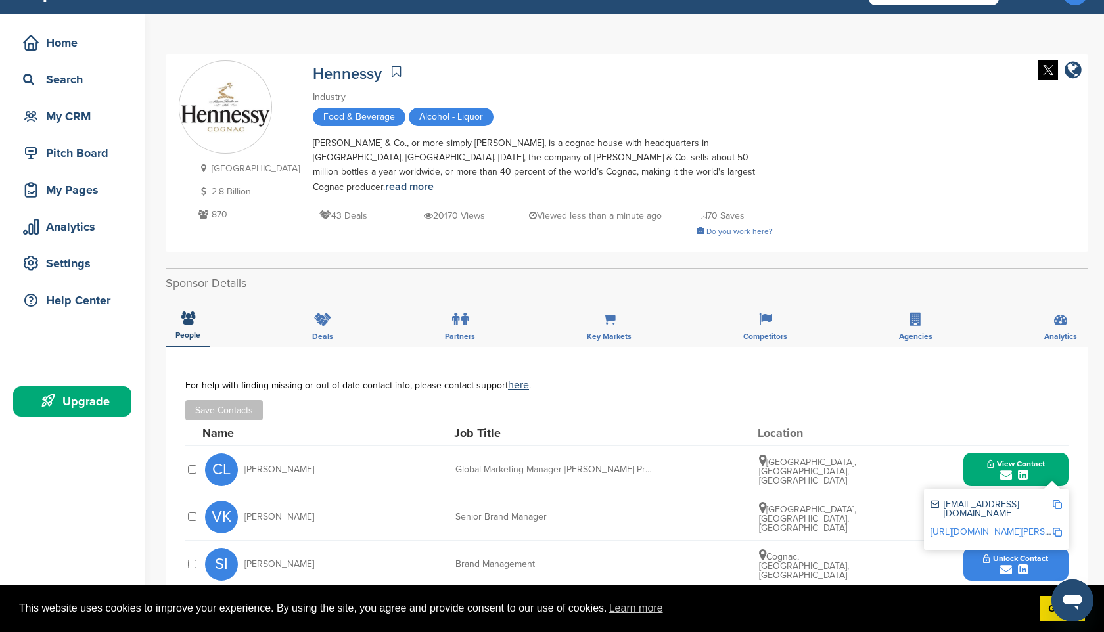
scroll to position [0, 0]
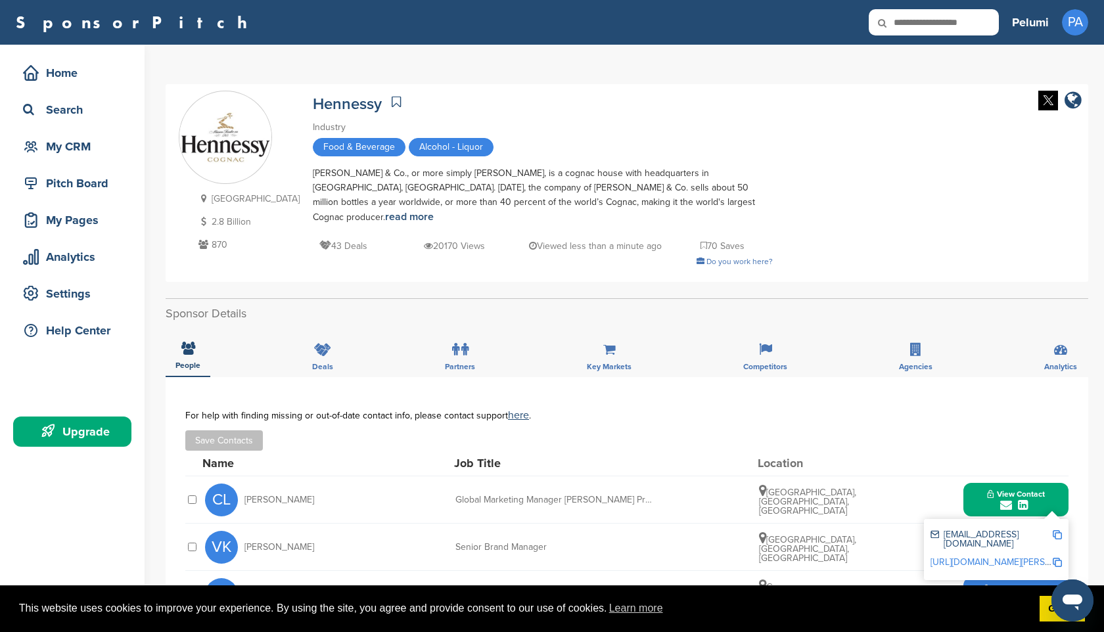
click at [917, 24] on input "text" at bounding box center [934, 22] width 130 height 26
type input "*******"
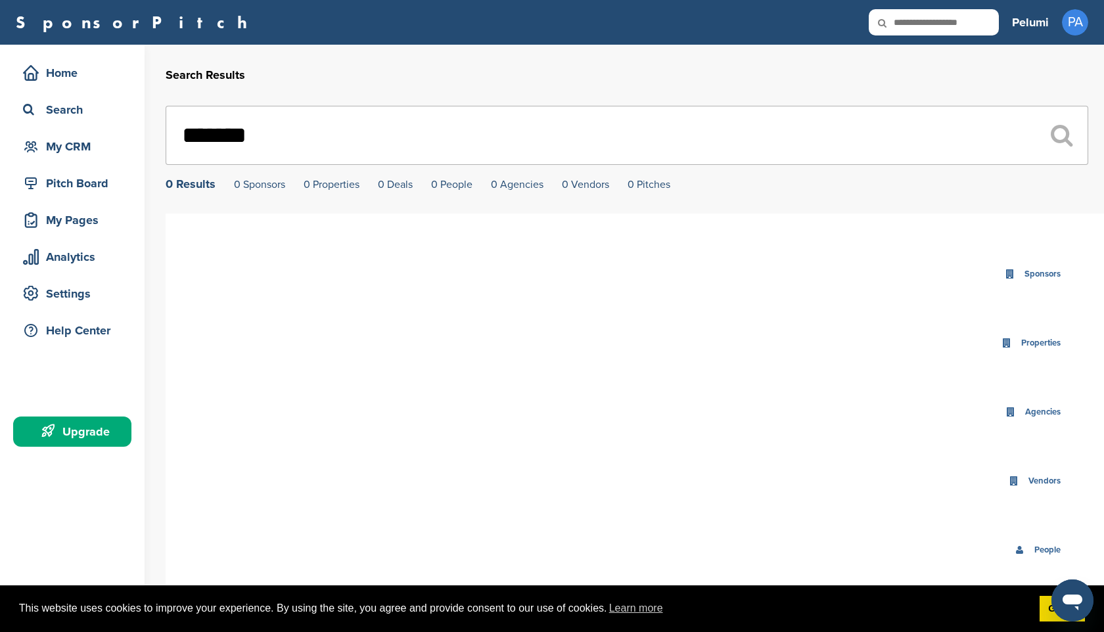
click at [957, 23] on input "text" at bounding box center [934, 22] width 130 height 26
type input "***"
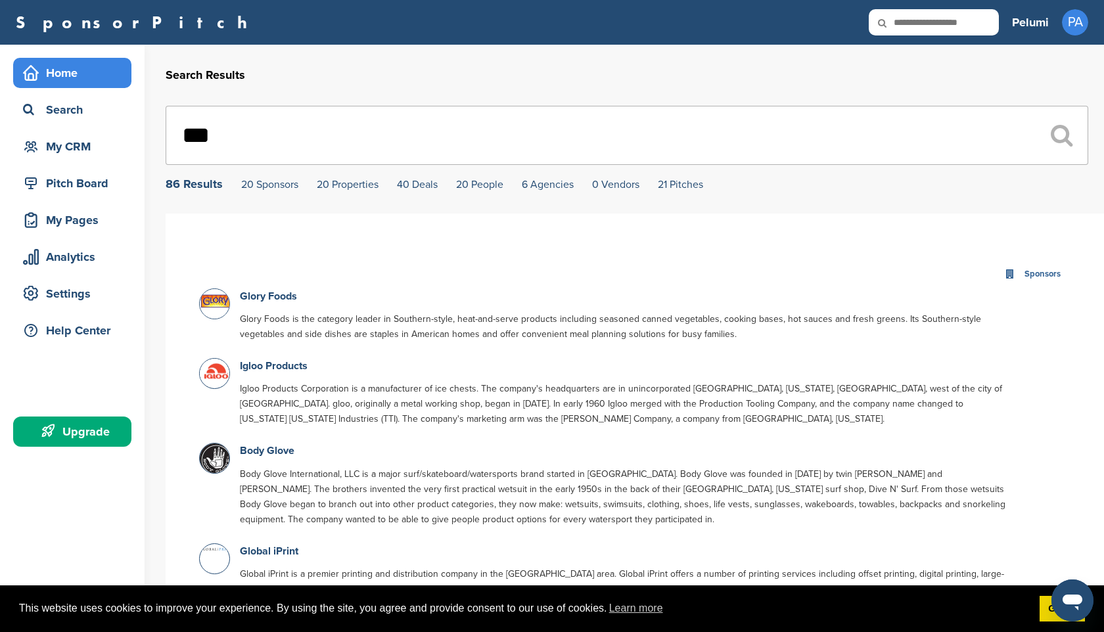
click at [76, 69] on div "Home" at bounding box center [76, 73] width 112 height 24
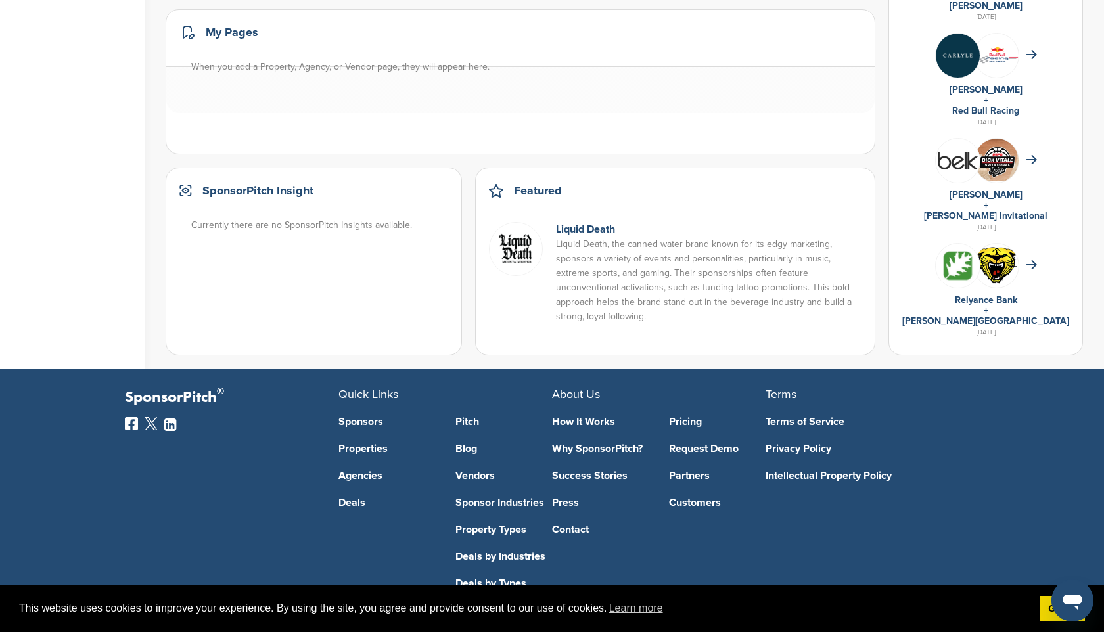
scroll to position [816, 0]
